Goal: Transaction & Acquisition: Purchase product/service

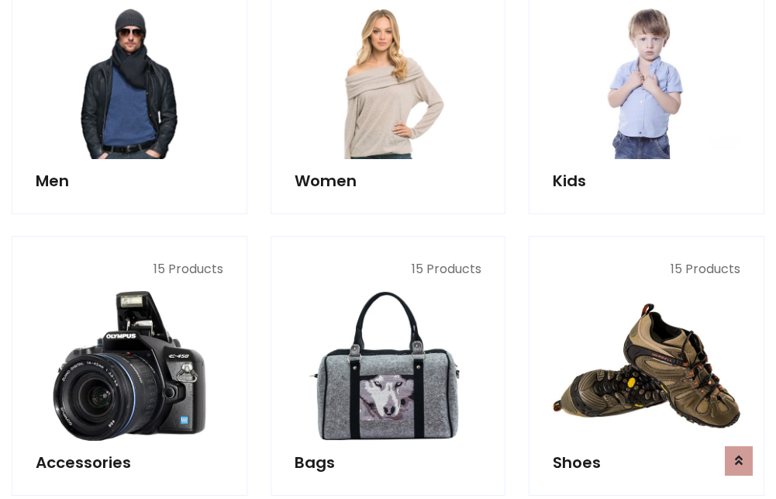
scroll to position [1125, 0]
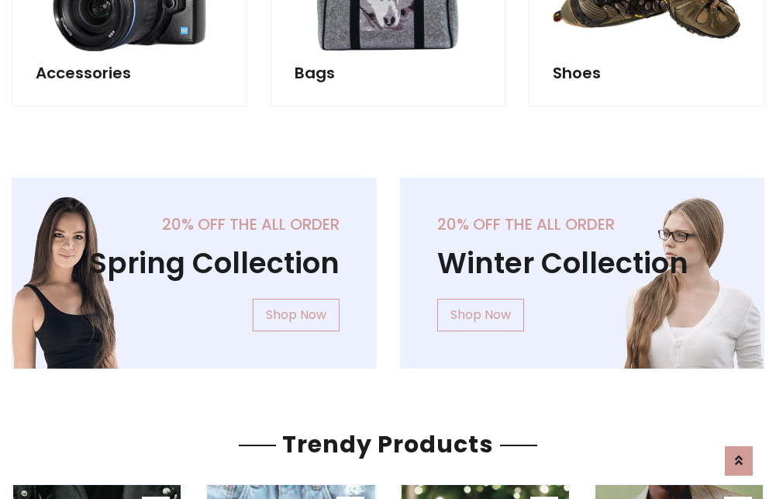
click at [388, 267] on div "20% off the all order Winter Collection Shop Now" at bounding box center [582, 286] width 388 height 216
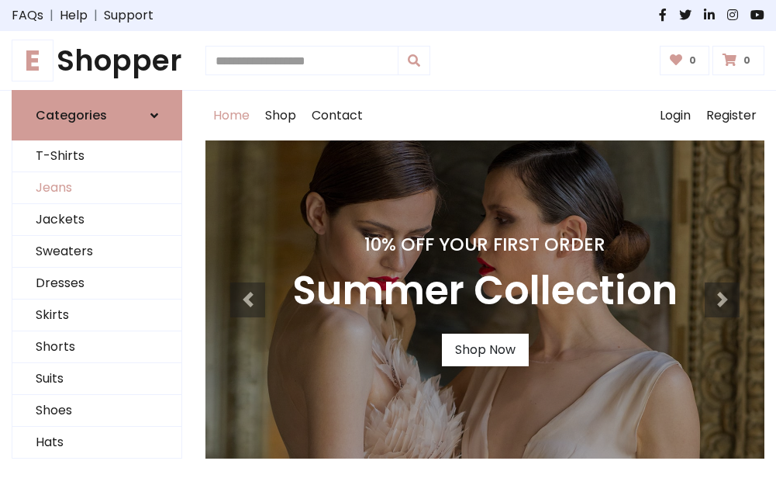
click at [97, 188] on link "Jeans" at bounding box center [96, 188] width 169 height 32
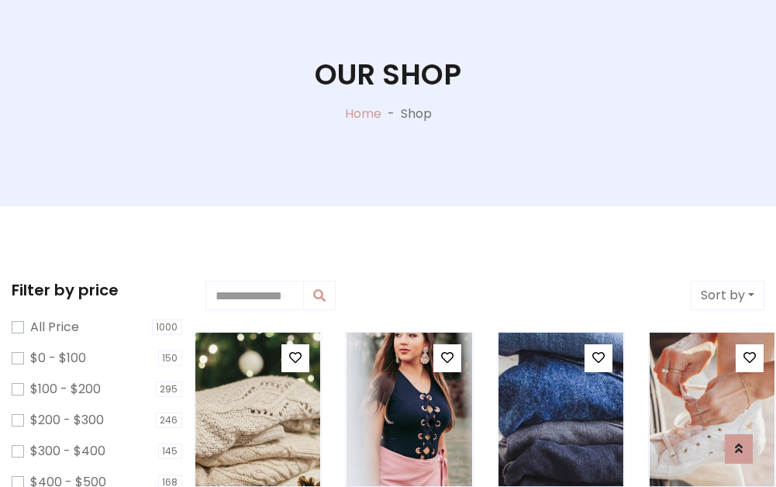
scroll to position [359, 0]
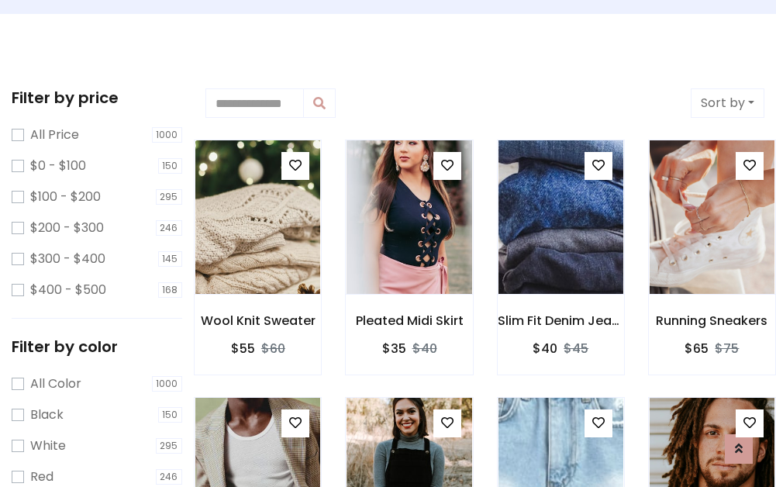
click at [42, 477] on label "Red" at bounding box center [41, 476] width 23 height 19
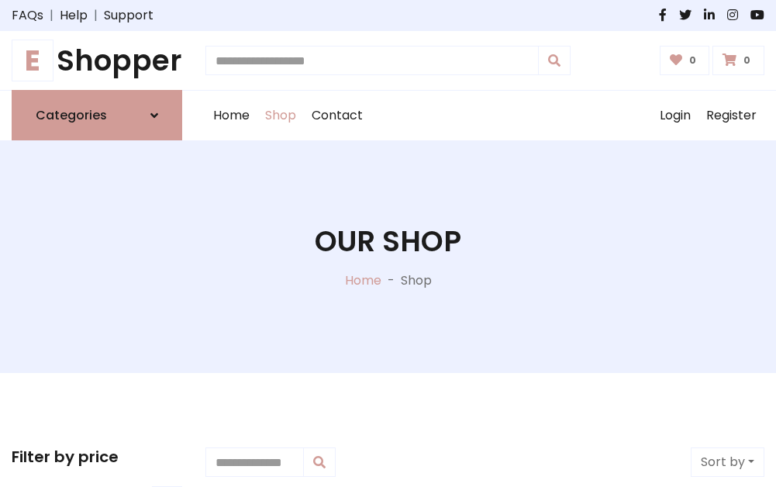
scroll to position [359, 0]
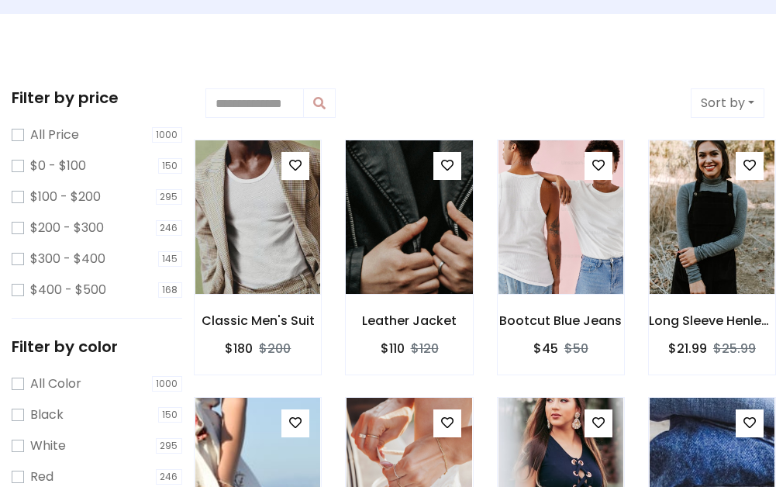
click at [388, 249] on img at bounding box center [409, 217] width 150 height 372
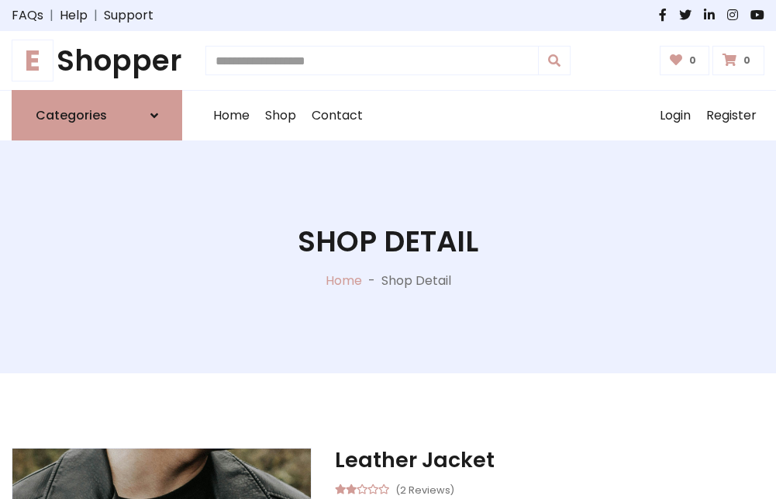
click at [388, 249] on h1 "Shop Detail" at bounding box center [388, 241] width 181 height 34
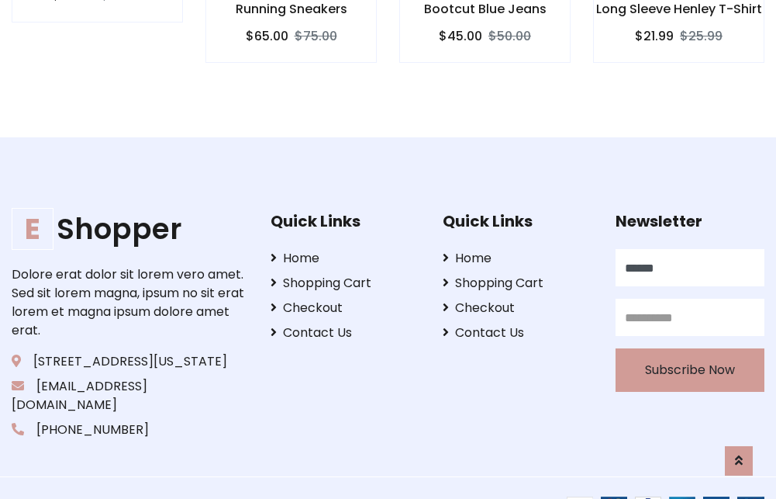
type input "******"
type input "**********"
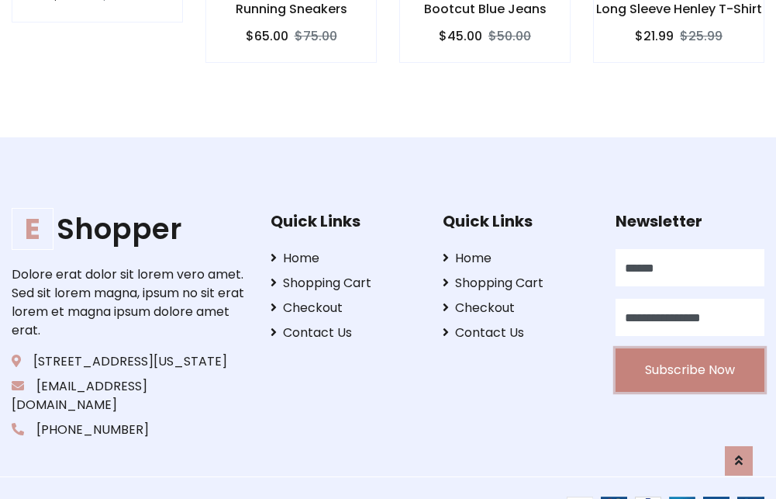
click at [689, 351] on button "Subscribe Now" at bounding box center [690, 369] width 149 height 43
